Goal: Transaction & Acquisition: Purchase product/service

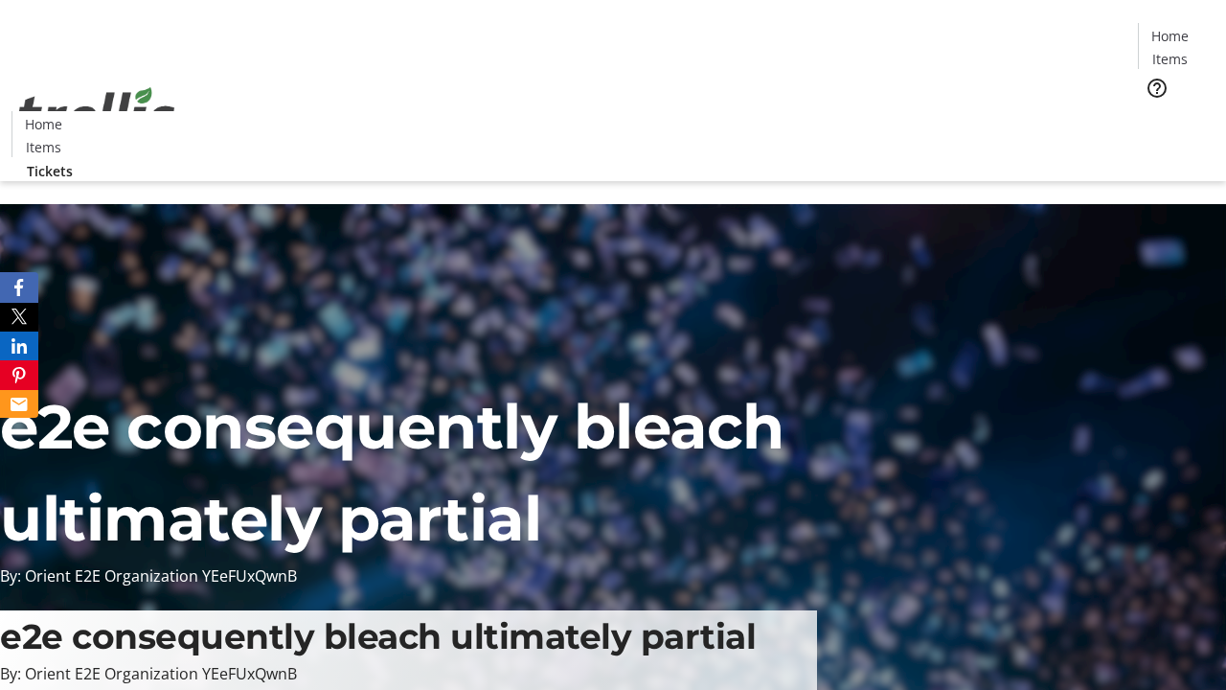
click at [1154, 111] on span "Tickets" at bounding box center [1177, 121] width 46 height 20
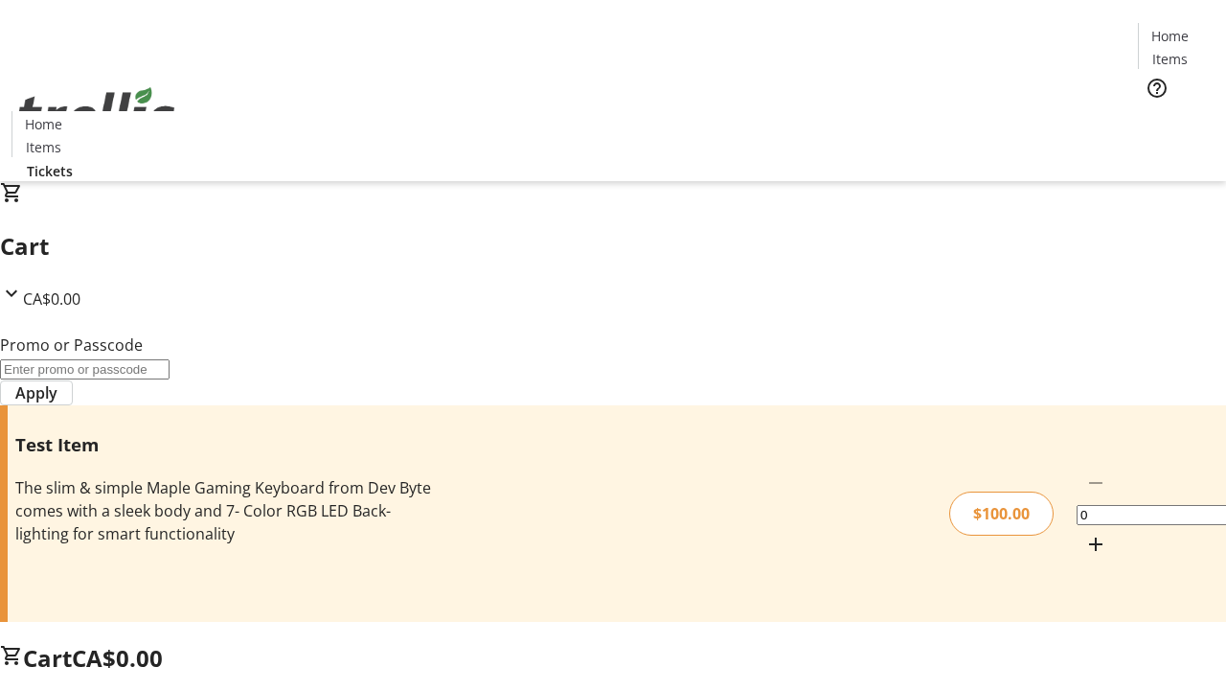
click at [1085, 533] on mat-icon "Increment by one" at bounding box center [1096, 544] width 23 height 23
type input "1"
type input "PERCENT"
